Goal: Information Seeking & Learning: Find contact information

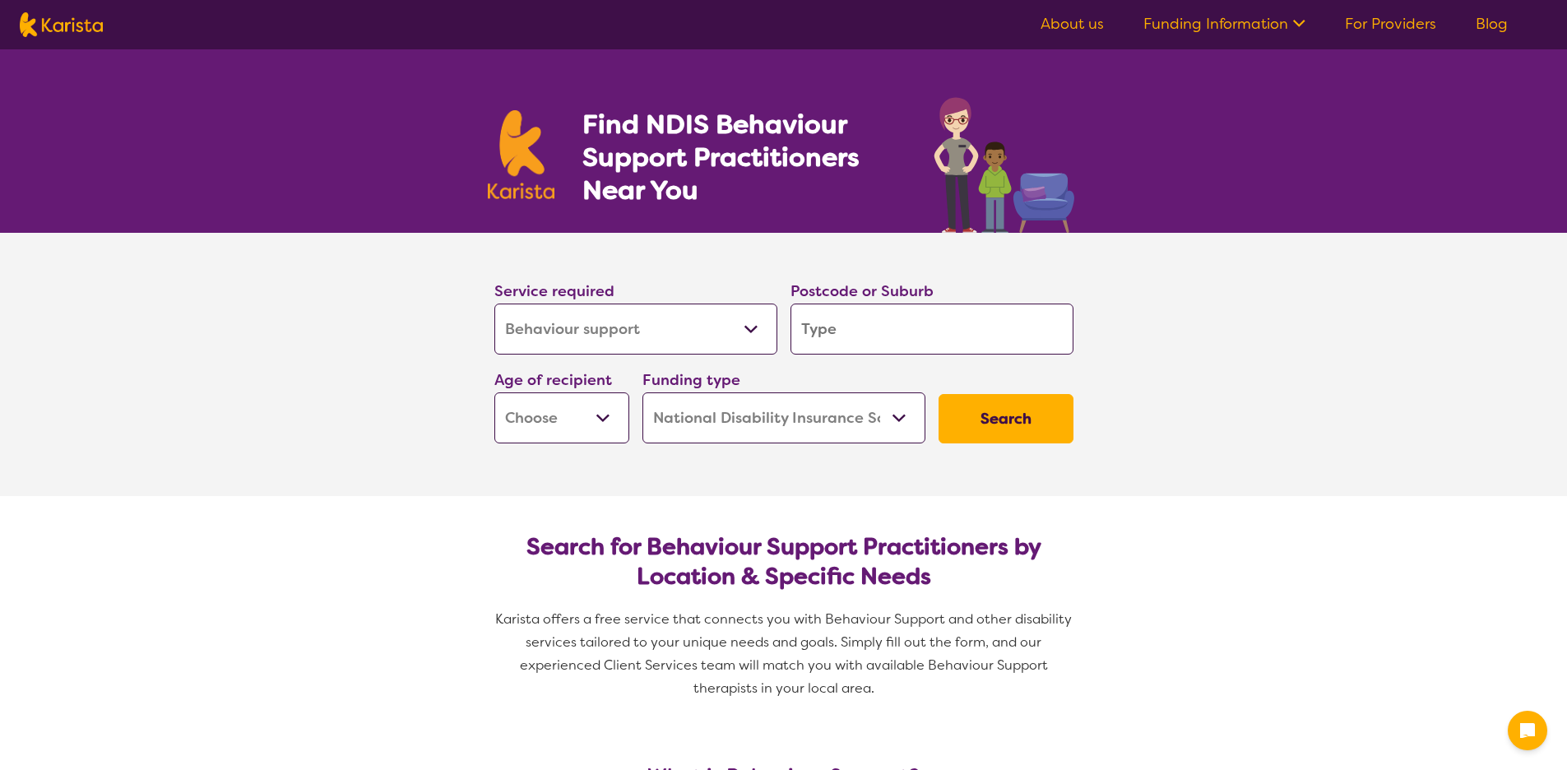
select select "Behaviour support"
select select "NDIS"
select select "Behaviour support"
select select "NDIS"
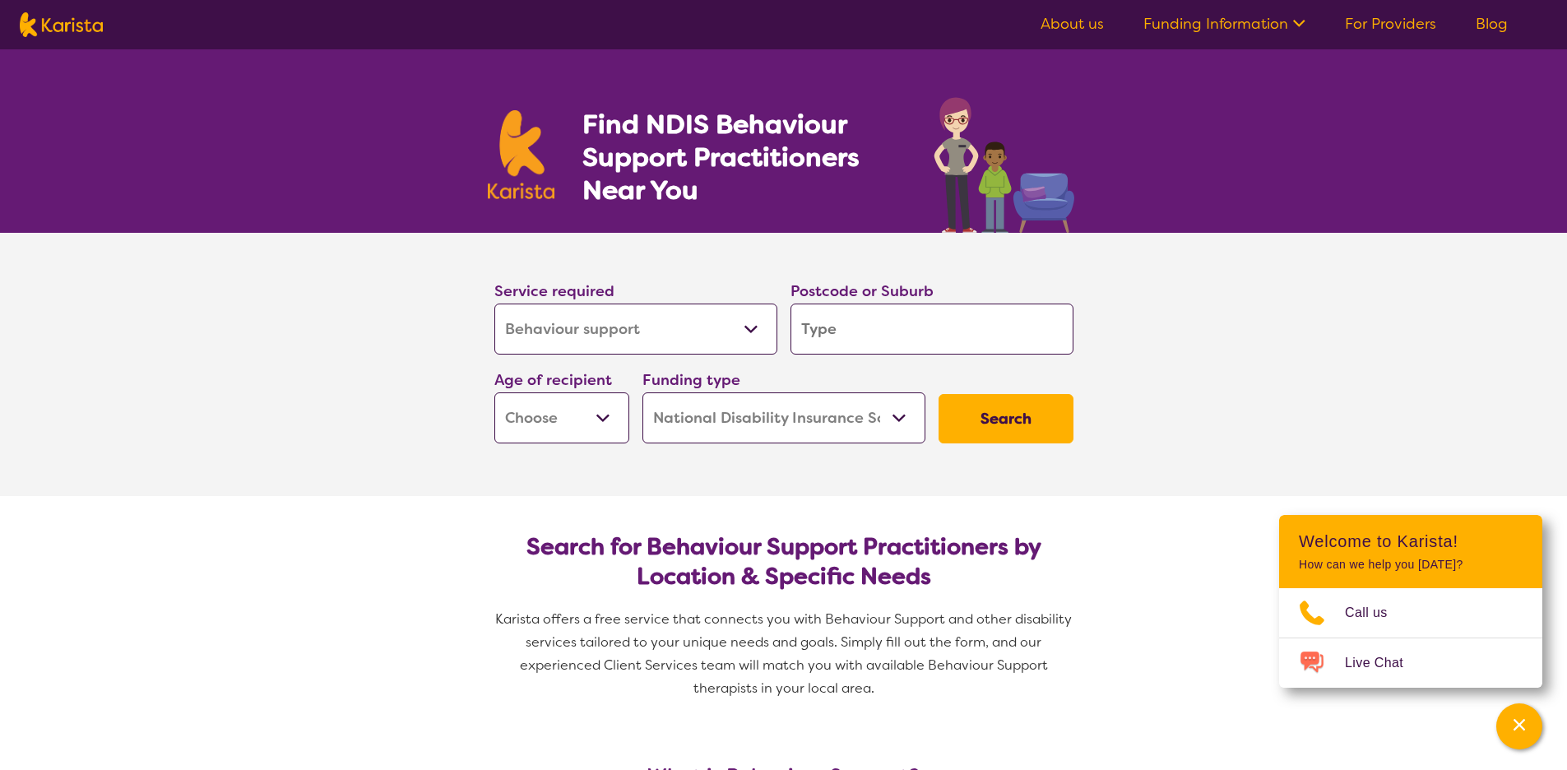
drag, startPoint x: 540, startPoint y: 337, endPoint x: 647, endPoint y: 310, distance: 110.4
click at [483, 334] on section "Service required Allied Health Assistant Assessment (ADHD or Autism) Behaviour …" at bounding box center [784, 341] width 632 height 217
click at [826, 337] on input "search" at bounding box center [932, 329] width 283 height 51
type input "2077"
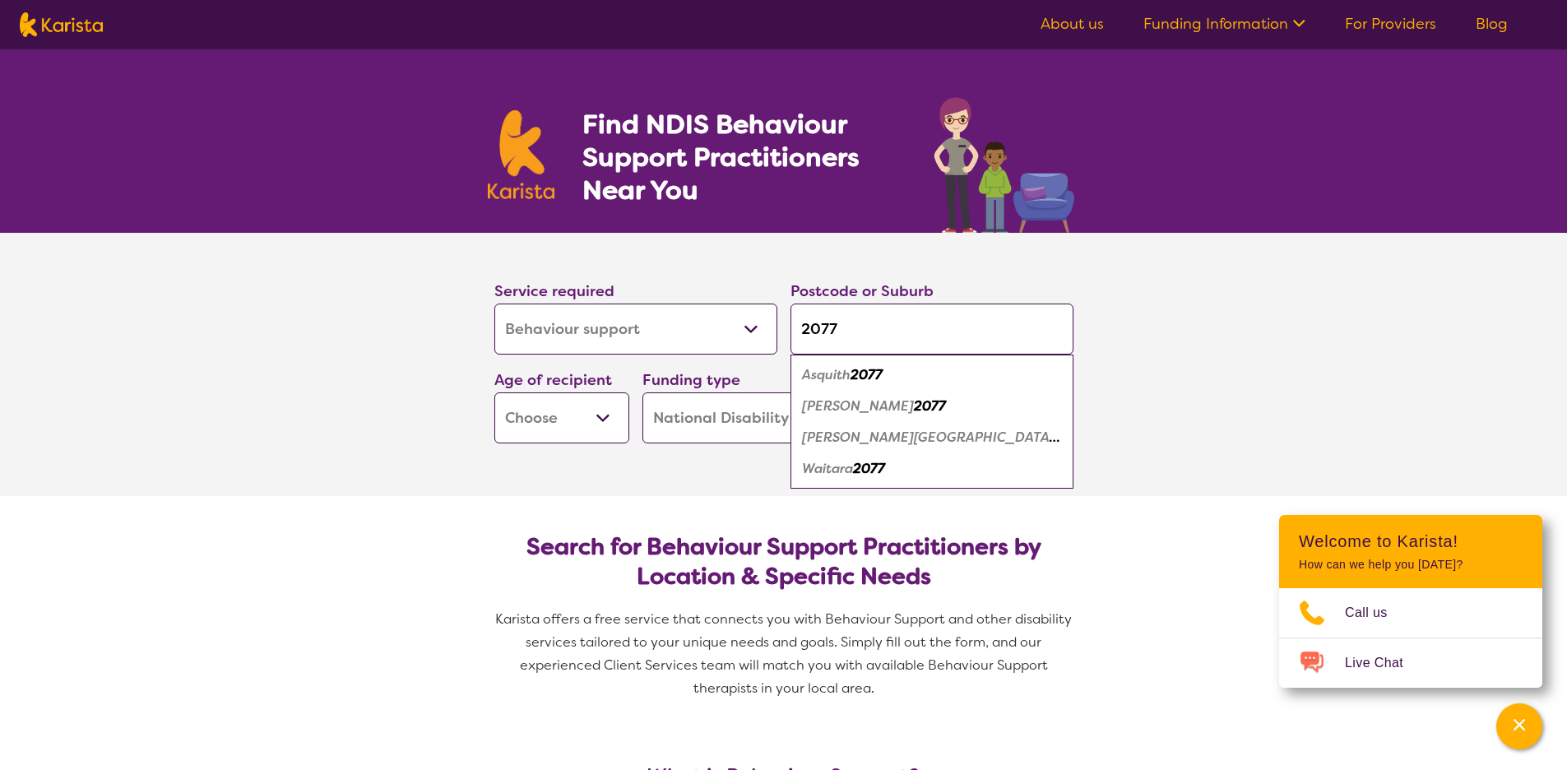
click at [650, 457] on section "Service required Allied Health Assistant Assessment (ADHD or Autism) Behaviour …" at bounding box center [784, 364] width 658 height 263
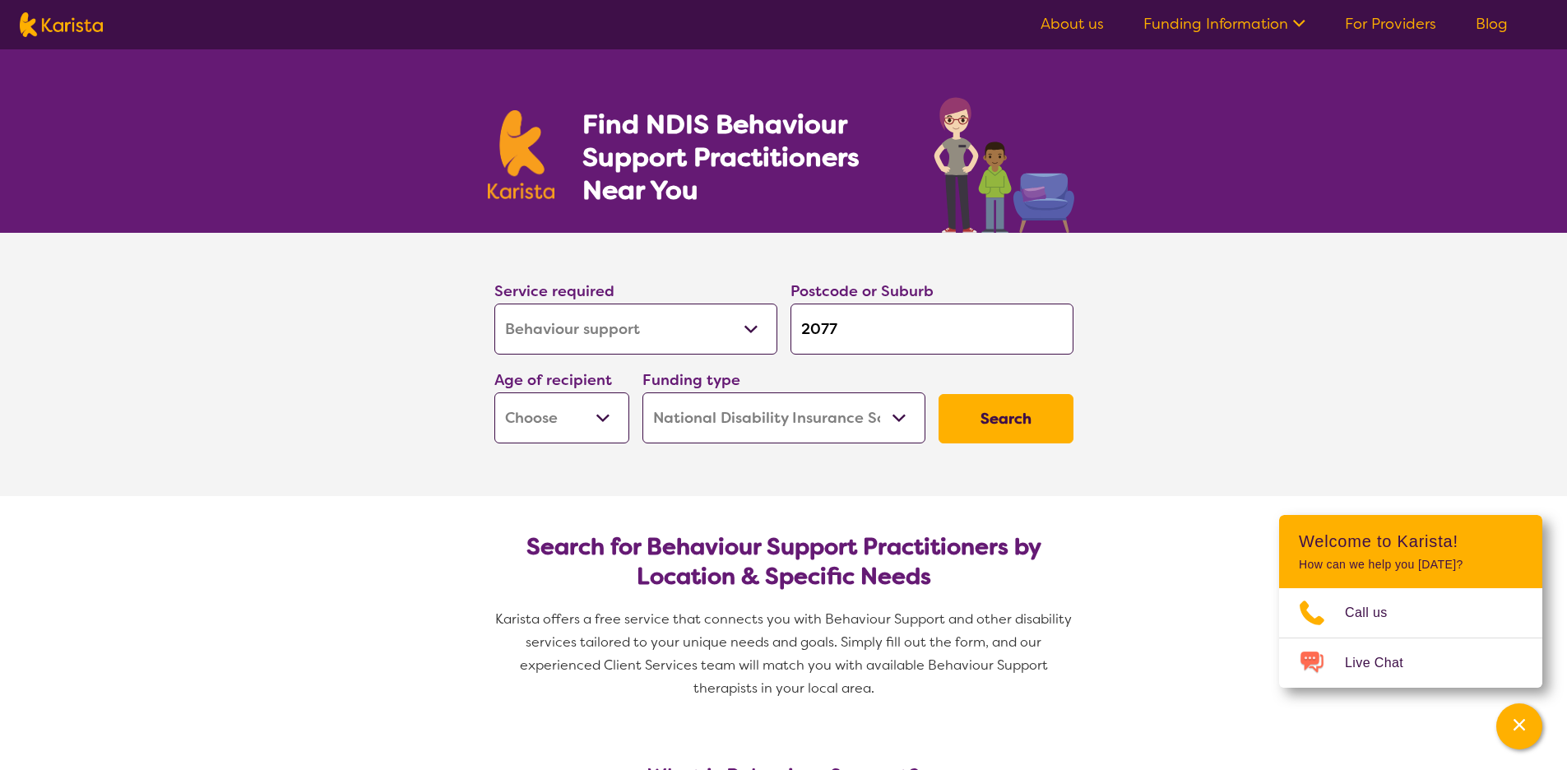
select select "EC"
click at [494, 392] on select "Early Childhood - 0 to 9 Child - 10 to 11 Adolescent - 12 to 17 Adult - 18 to 6…" at bounding box center [561, 417] width 135 height 51
select select "EC"
click at [985, 415] on button "Search" at bounding box center [1006, 418] width 135 height 49
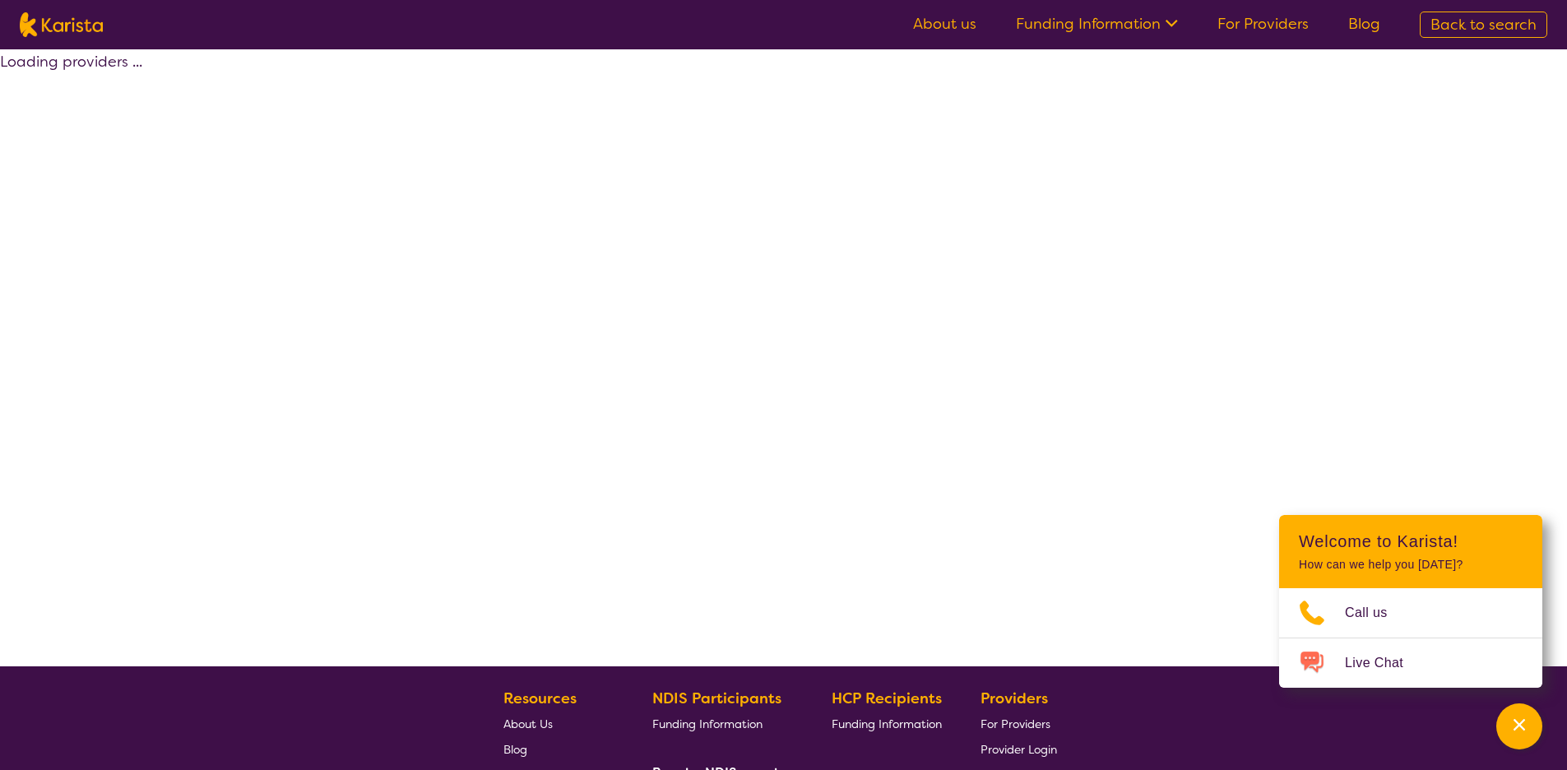
select select "by_score"
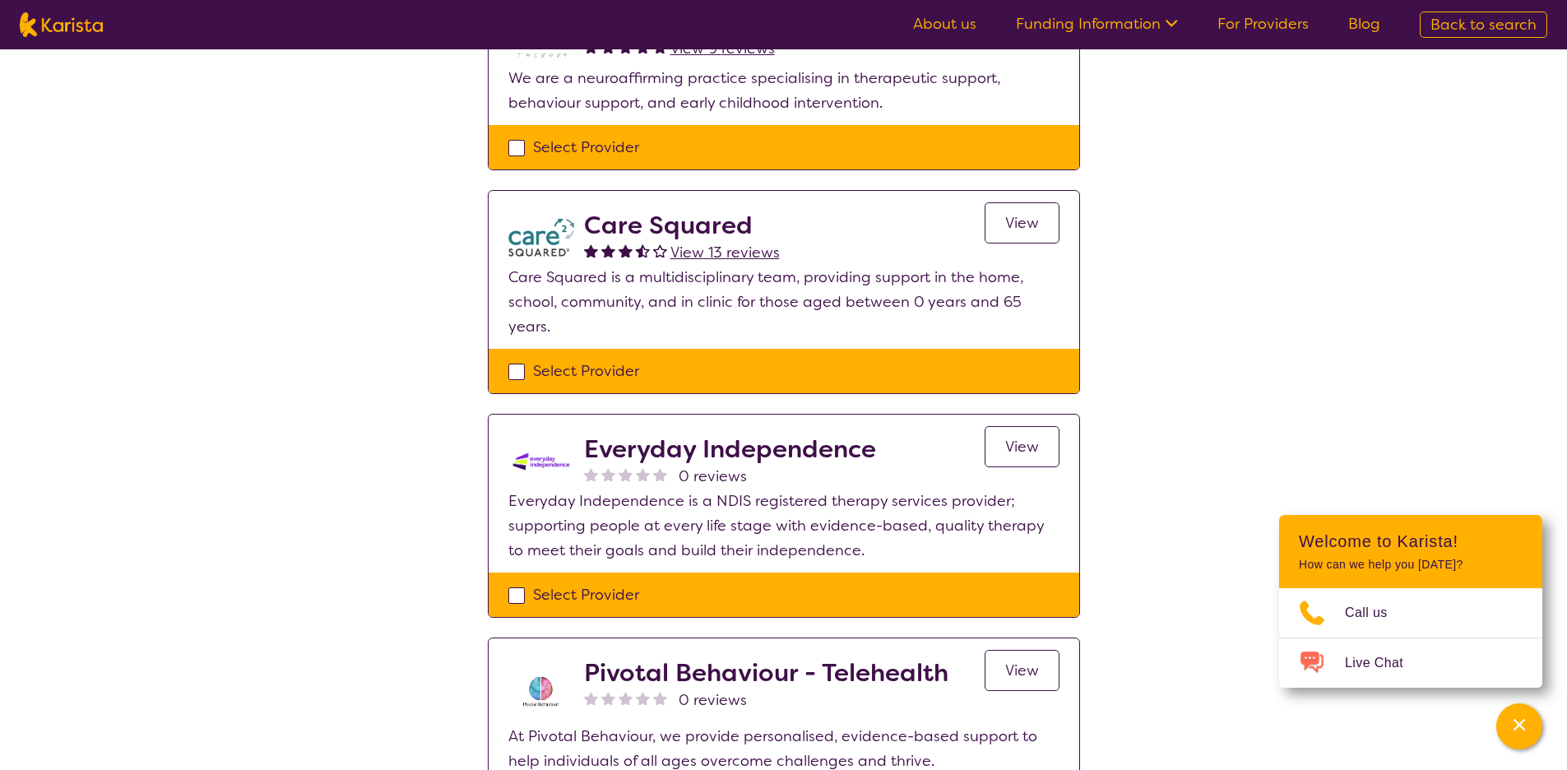
scroll to position [197, 0]
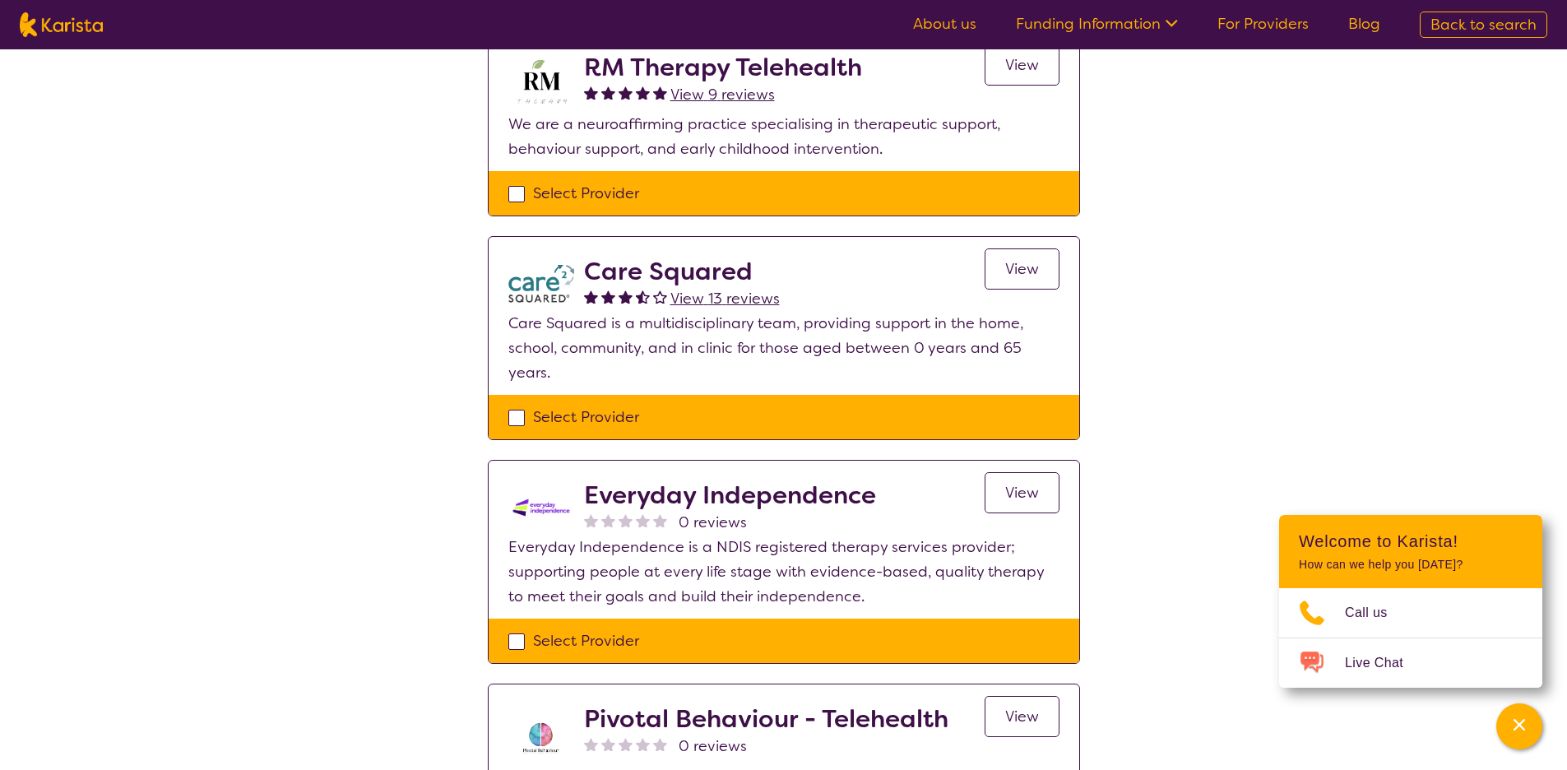
click at [700, 277] on h2 "Care Squared" at bounding box center [682, 272] width 196 height 30
click at [518, 412] on div "Select Provider" at bounding box center [783, 417] width 551 height 25
checkbox input "true"
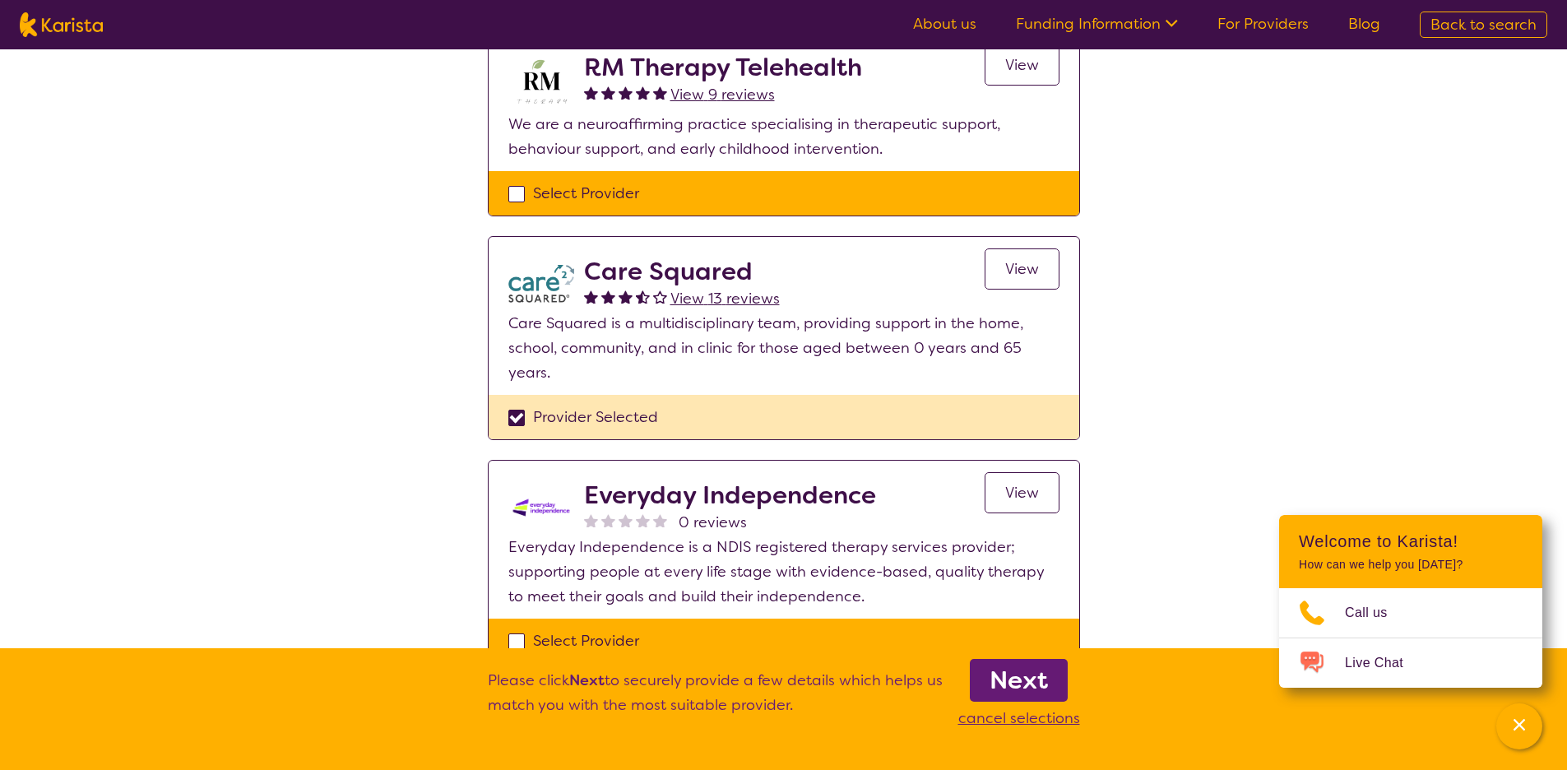
click at [1011, 684] on b "Next" at bounding box center [1019, 680] width 58 height 33
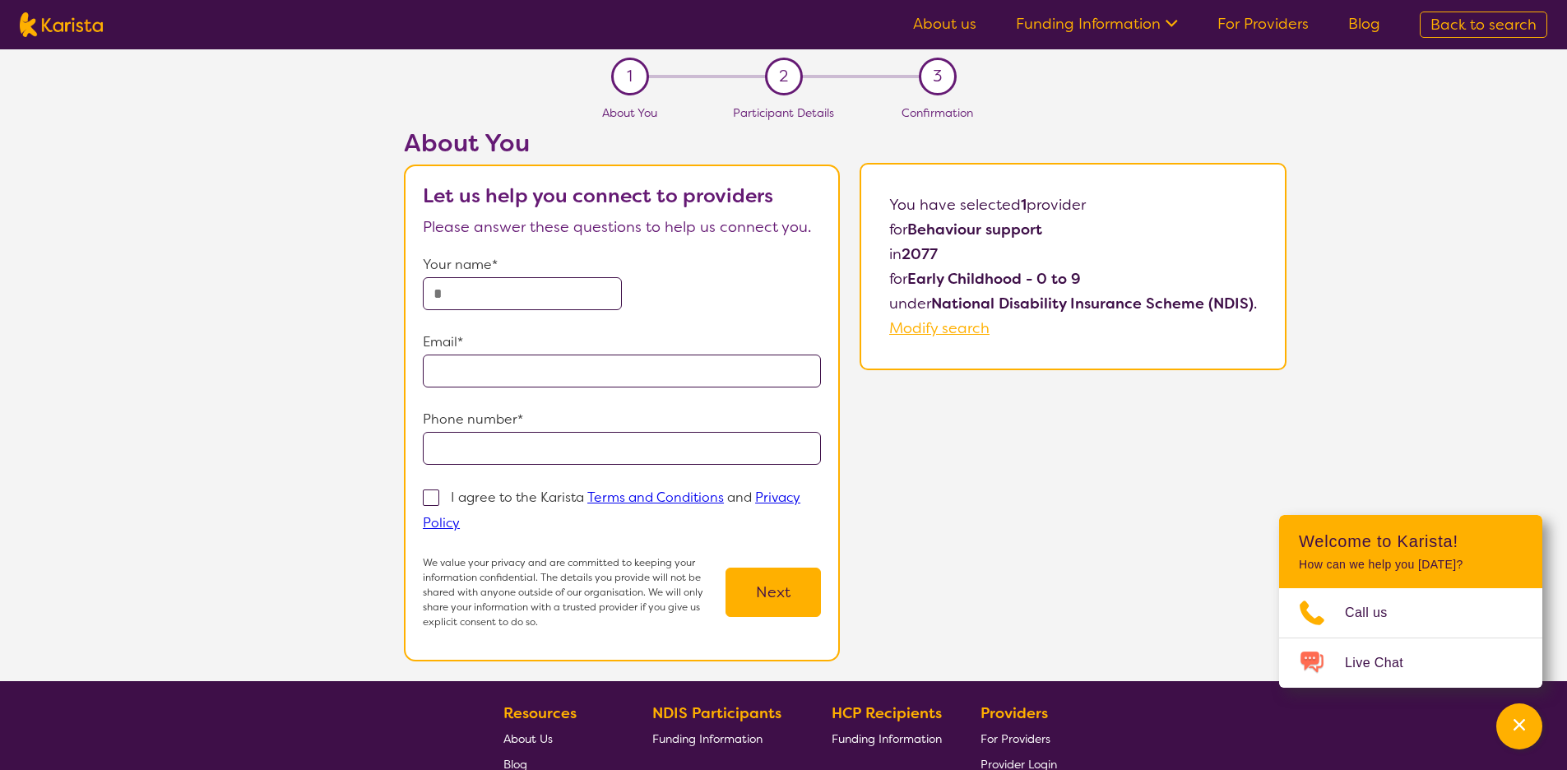
select select "by_score"
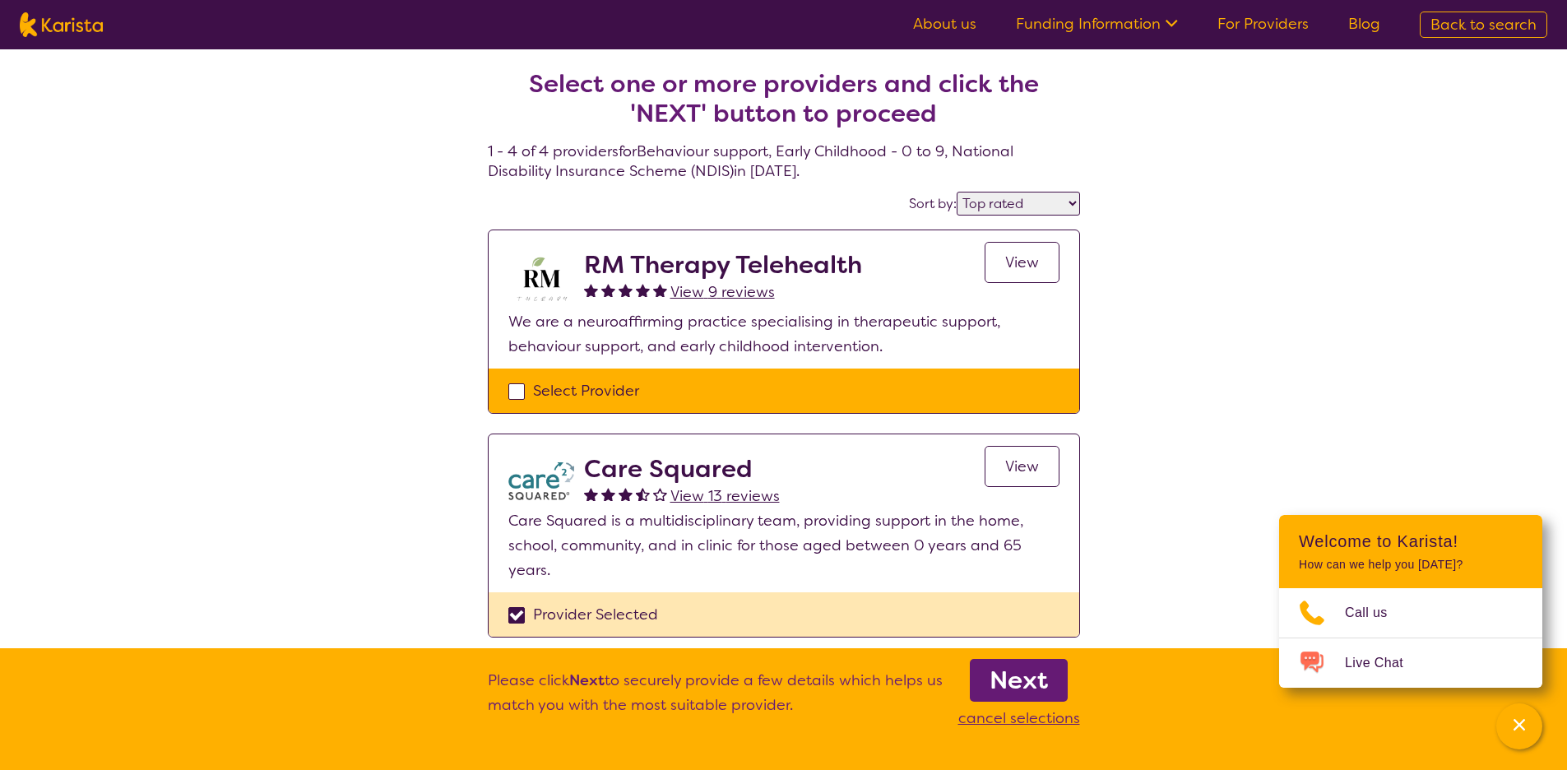
scroll to position [197, 0]
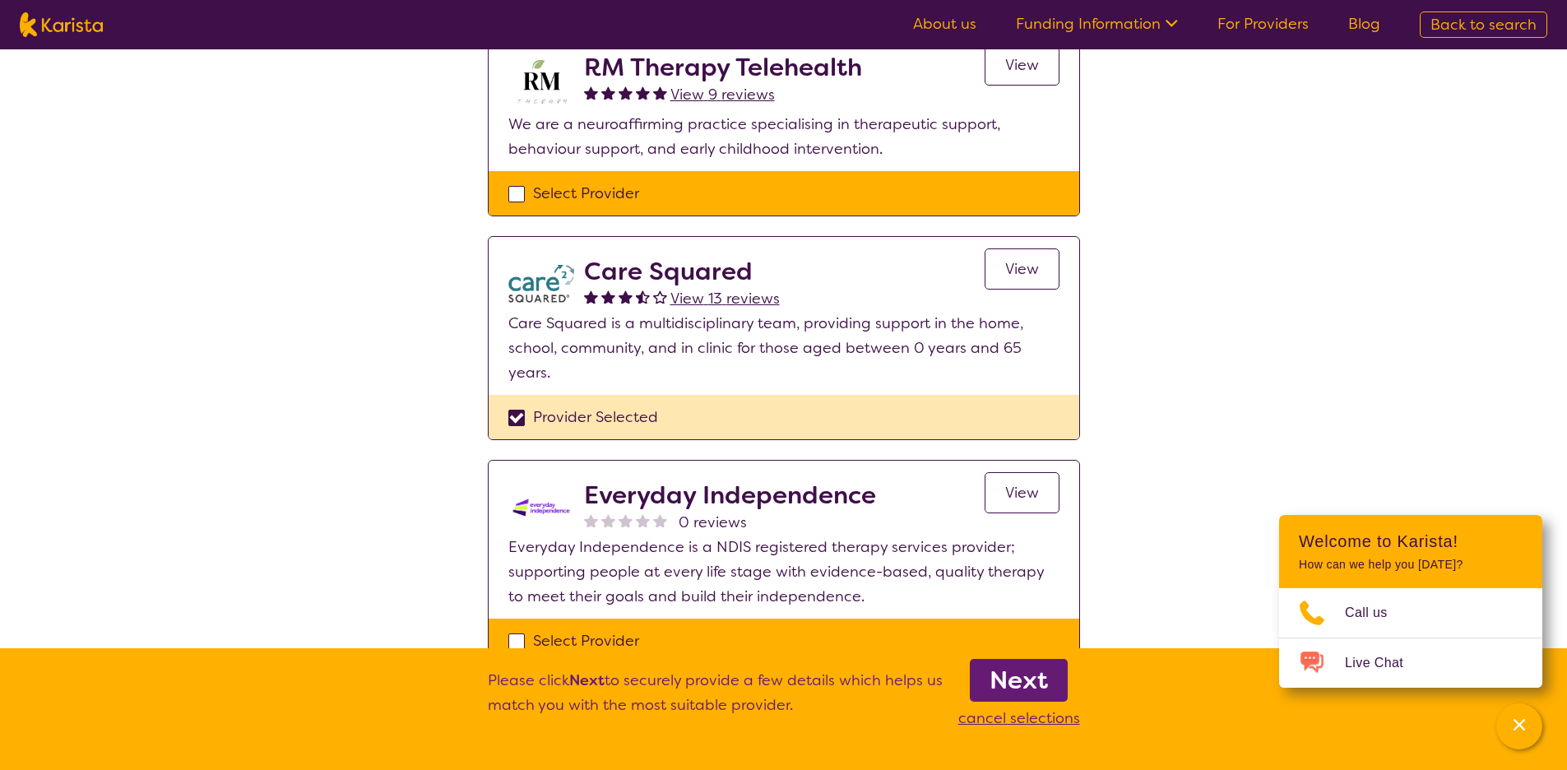
click at [1011, 684] on b "Next" at bounding box center [1019, 680] width 58 height 33
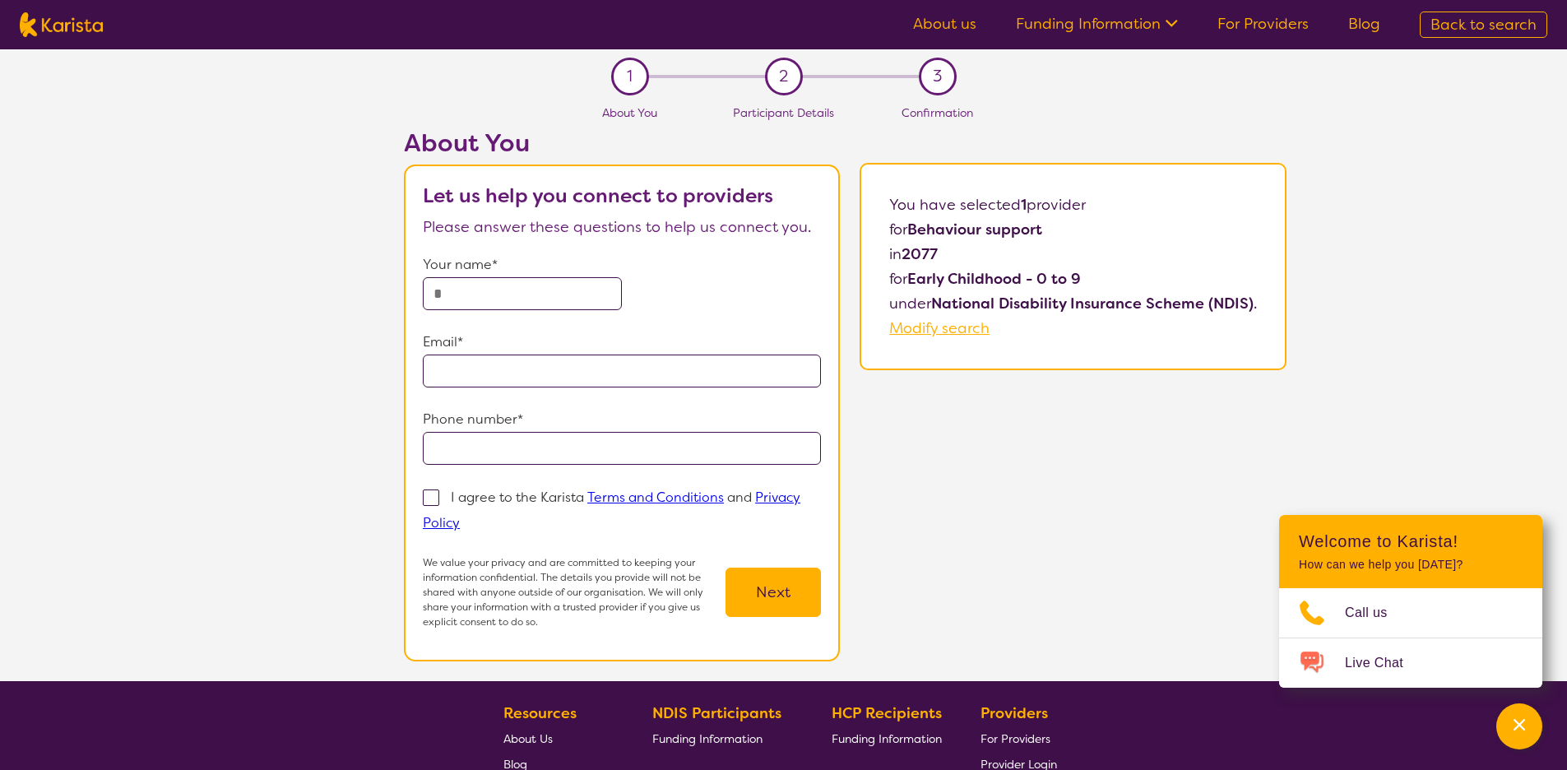
select select "by_score"
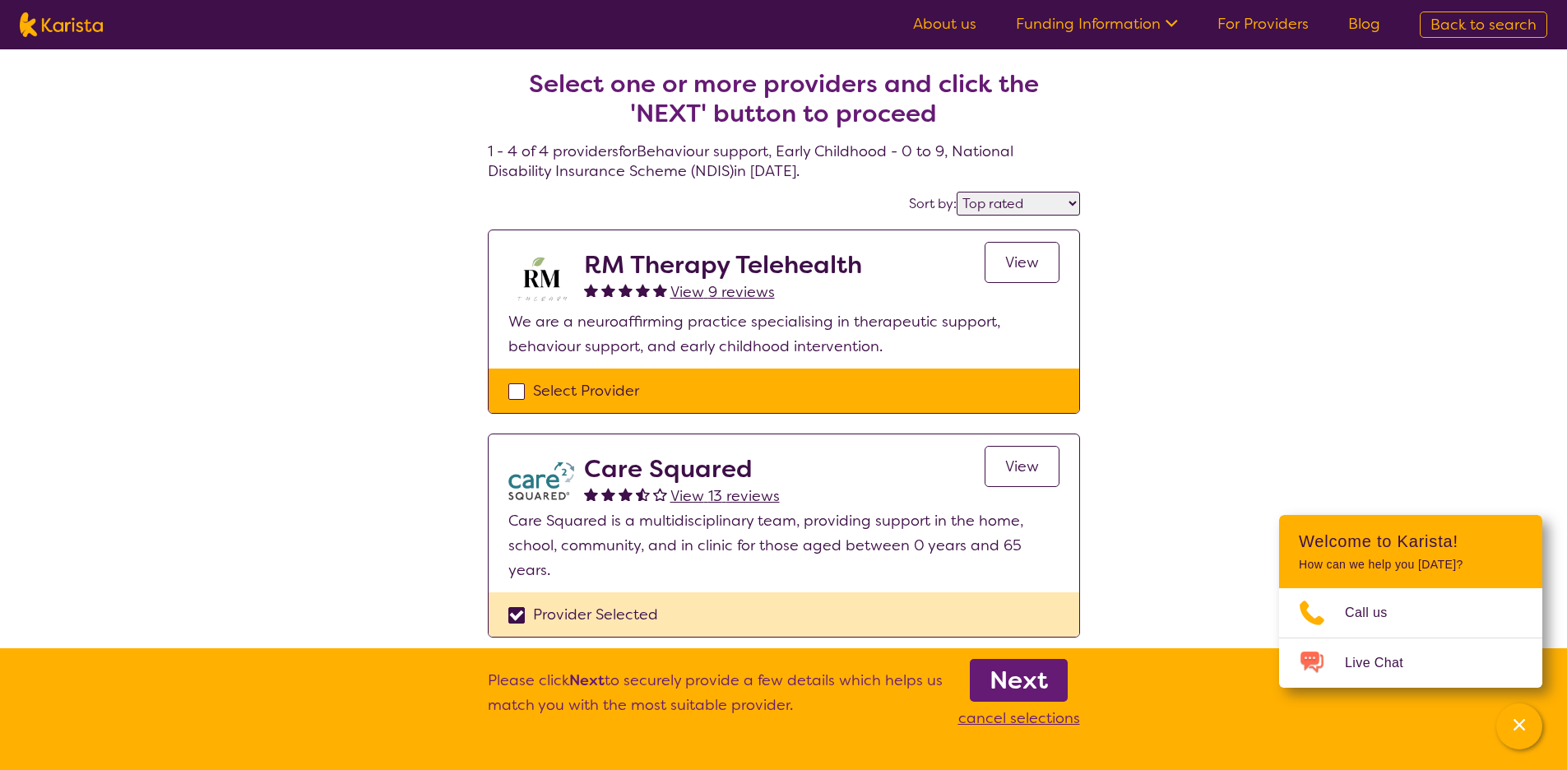
scroll to position [197, 0]
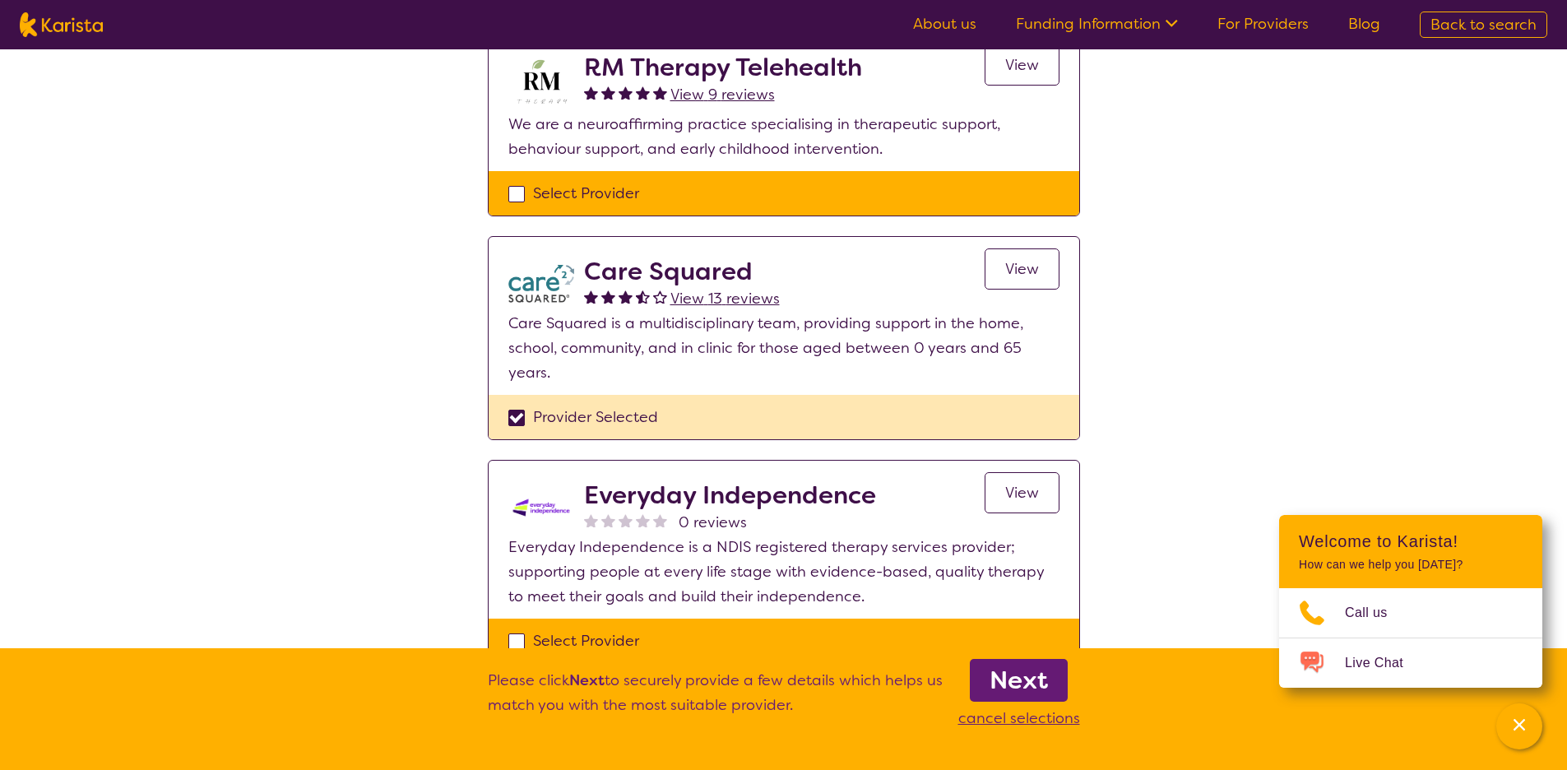
select select "Behaviour support"
select select "EC"
select select "NDIS"
select select "Behaviour support"
select select "EC"
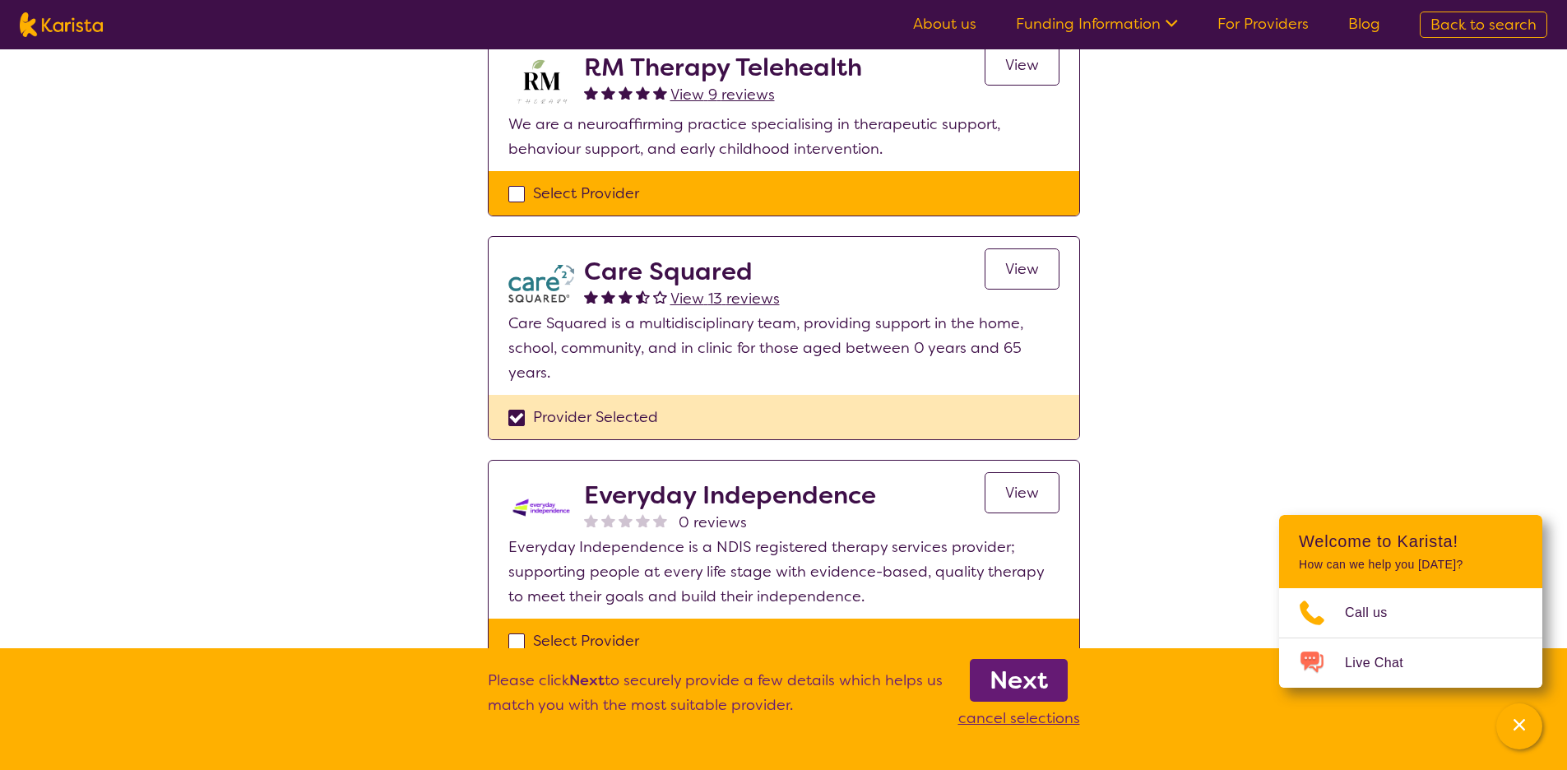
select select "NDIS"
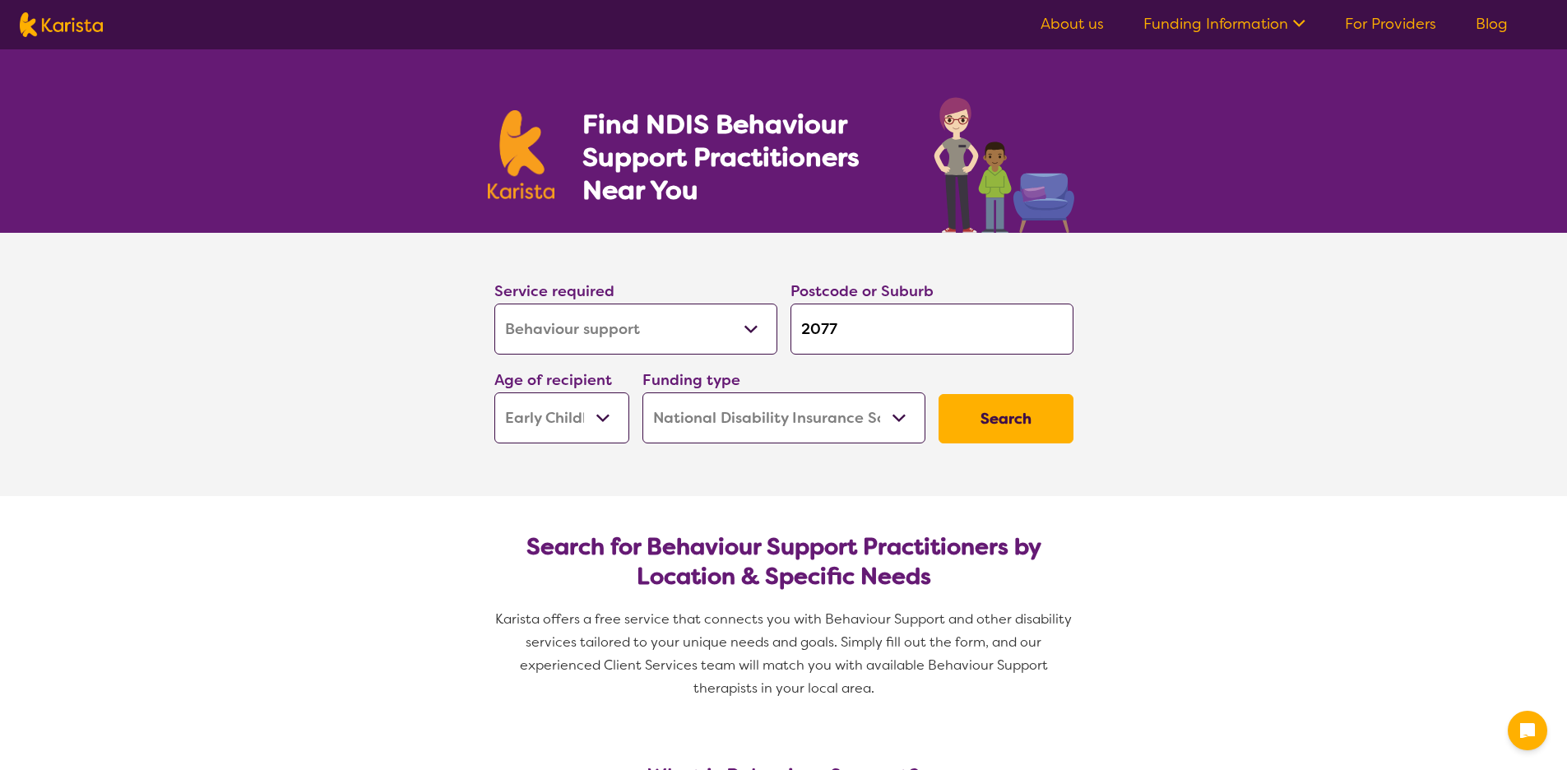
select select "Behaviour support"
select select "EC"
select select "NDIS"
select select "Behaviour support"
select select "EC"
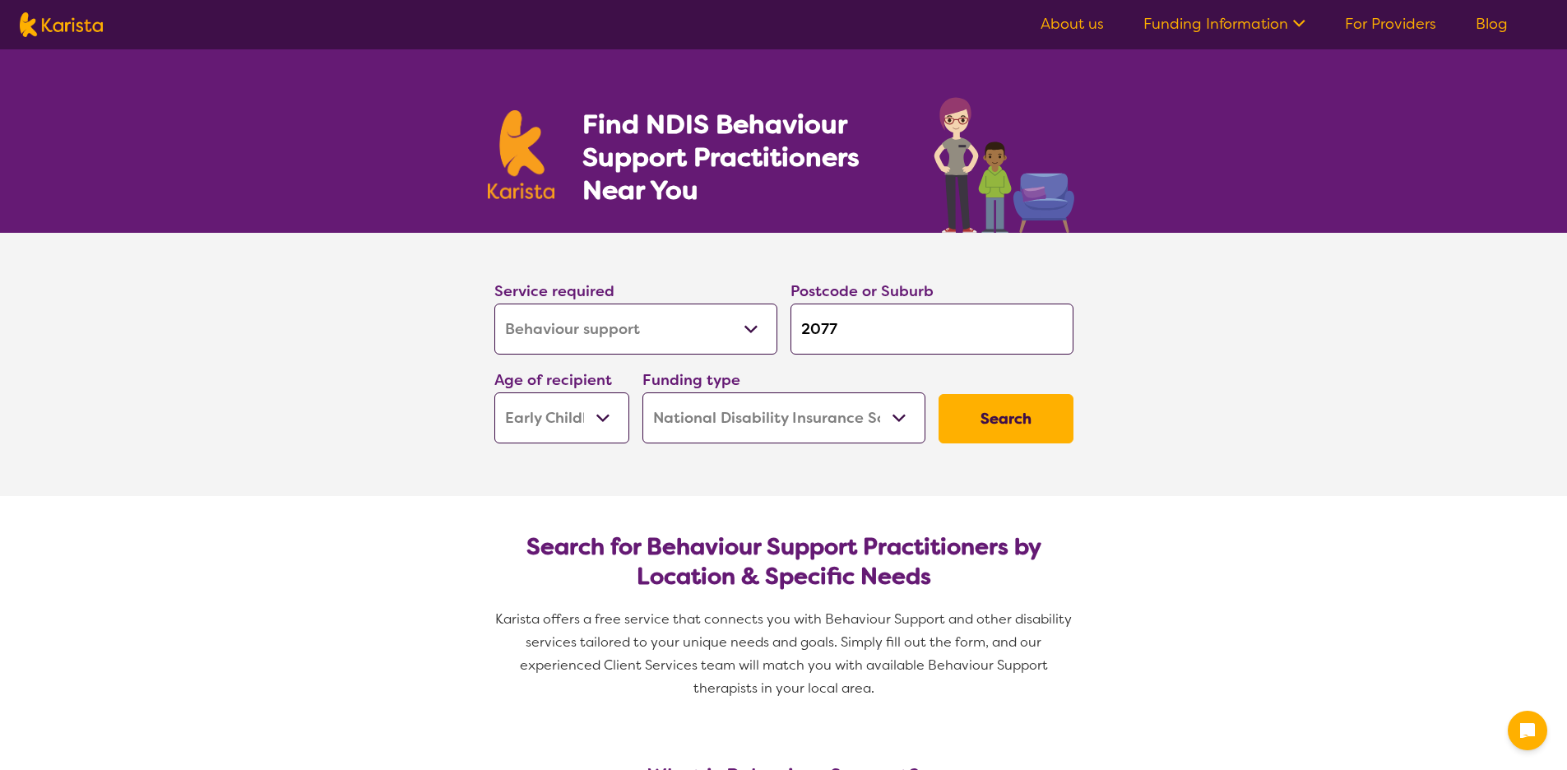
select select "NDIS"
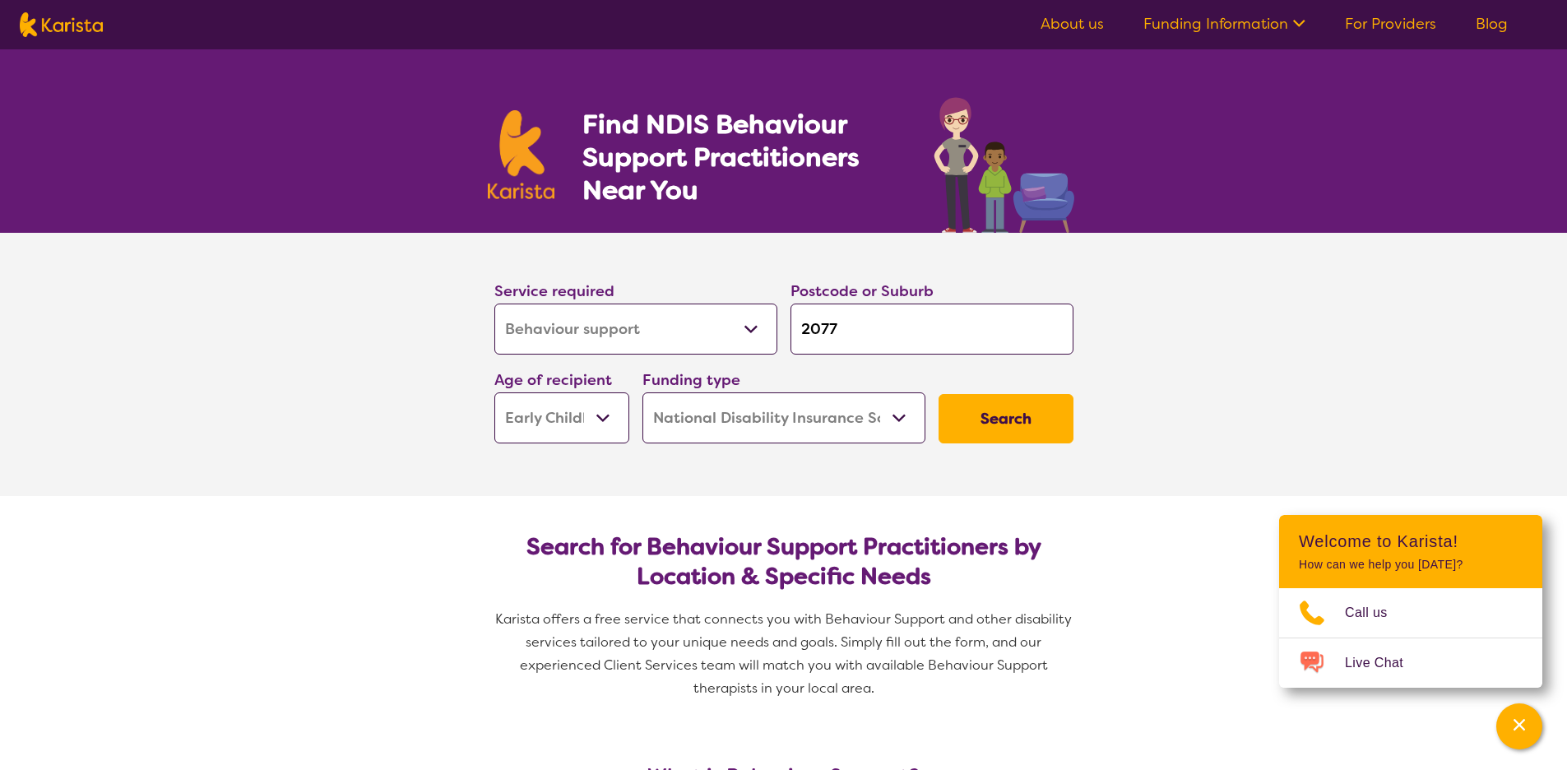
drag, startPoint x: 695, startPoint y: 414, endPoint x: 557, endPoint y: 411, distance: 138.3
click at [557, 411] on div "Service required Allied Health Assistant Assessment ([MEDICAL_DATA] or [MEDICAL…" at bounding box center [784, 361] width 592 height 178
select select "CH"
click at [494, 392] on select "Early Childhood - 0 to 9 Child - 10 to 11 Adolescent - 12 to 17 Adult - 18 to 6…" at bounding box center [561, 417] width 135 height 51
select select "CH"
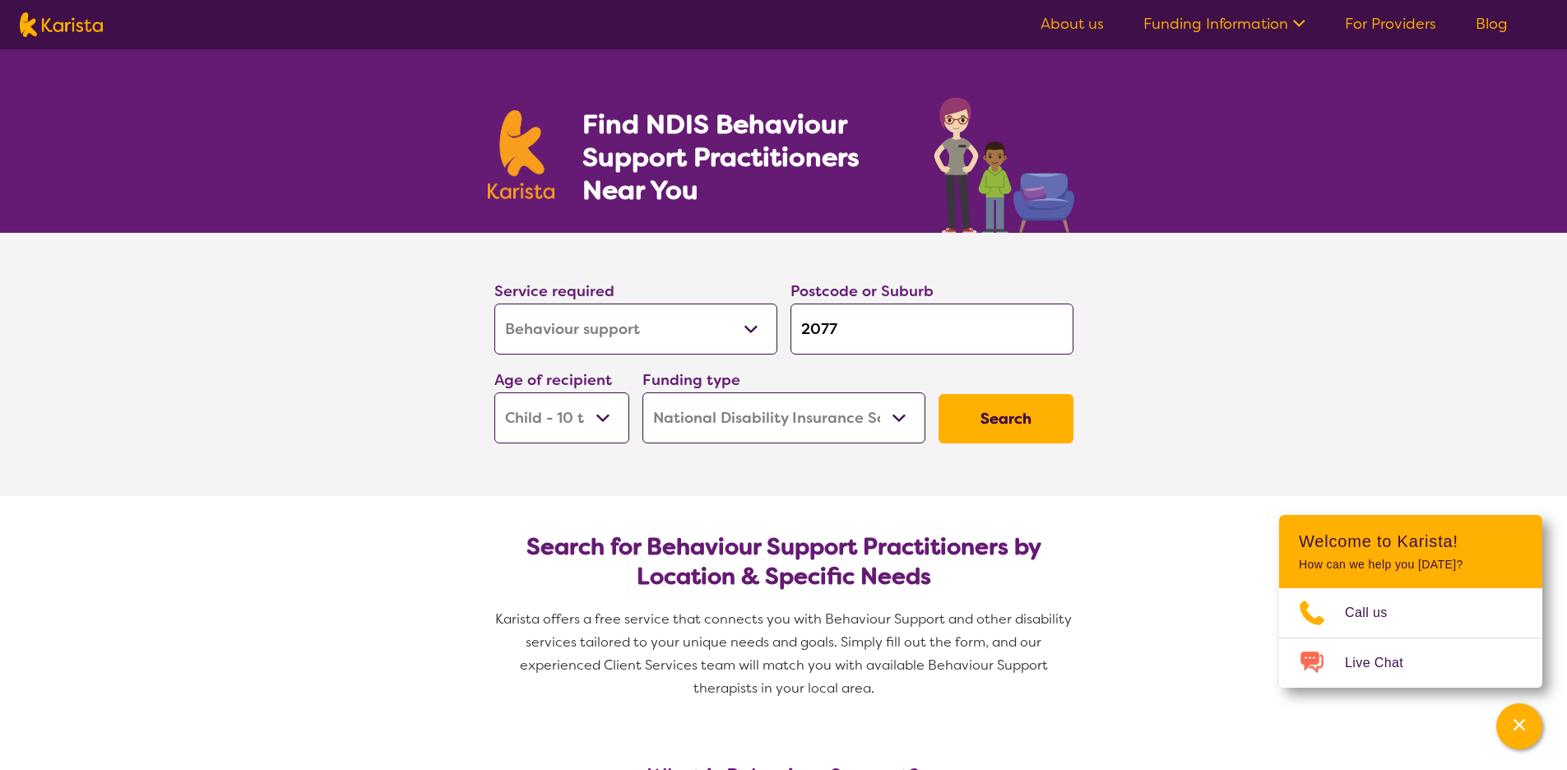
click at [968, 441] on button "Search" at bounding box center [1006, 418] width 135 height 49
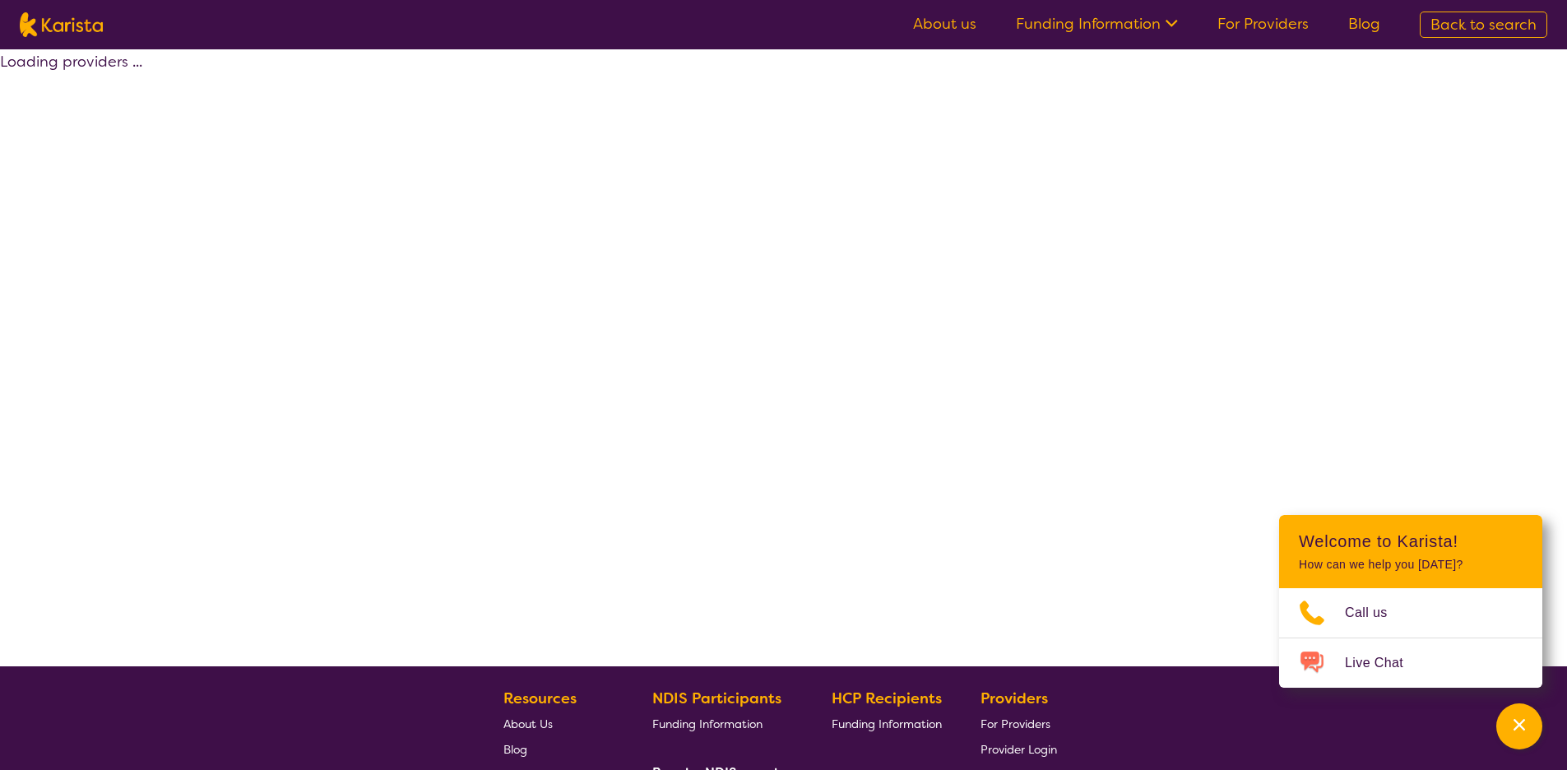
select select "by_score"
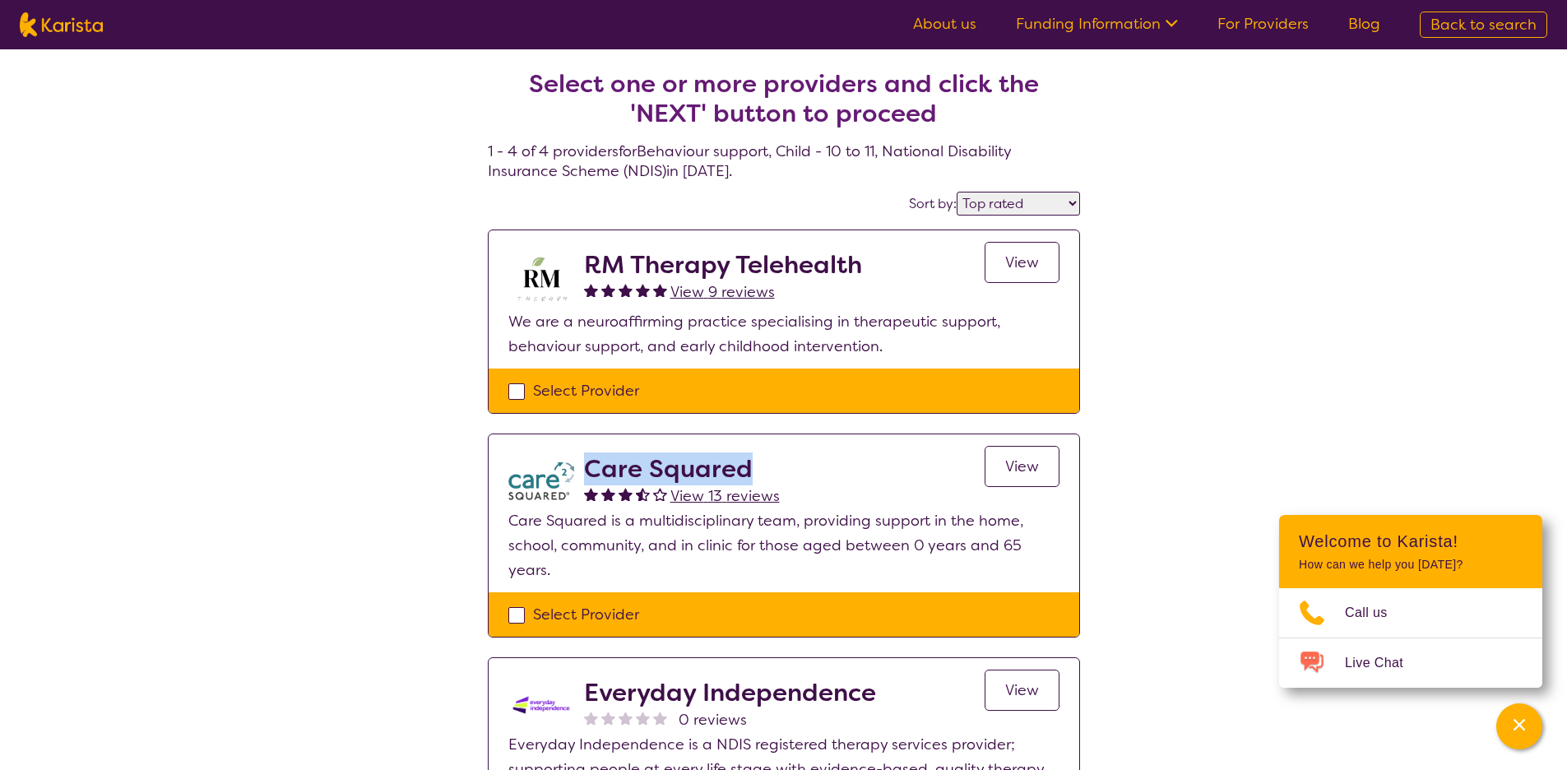
drag, startPoint x: 590, startPoint y: 471, endPoint x: 772, endPoint y: 461, distance: 182.1
click at [772, 461] on h2 "Care Squared" at bounding box center [682, 469] width 196 height 30
copy h2 "Care Squared"
